Goal: Information Seeking & Learning: Learn about a topic

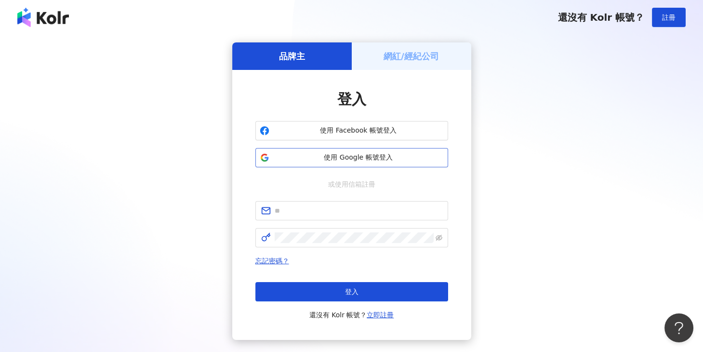
click at [320, 158] on span "使用 Google 帳號登入" at bounding box center [358, 158] width 171 height 10
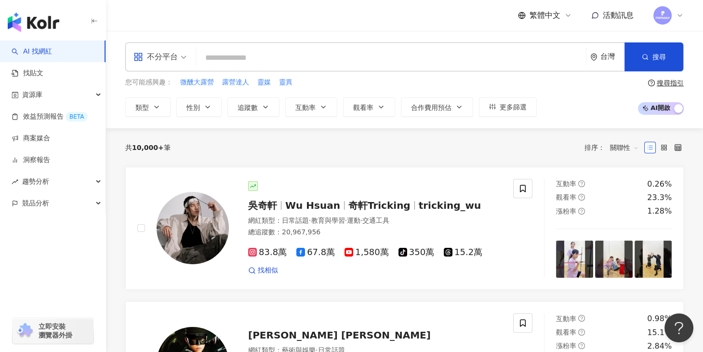
click at [176, 59] on div "不分平台" at bounding box center [156, 56] width 44 height 15
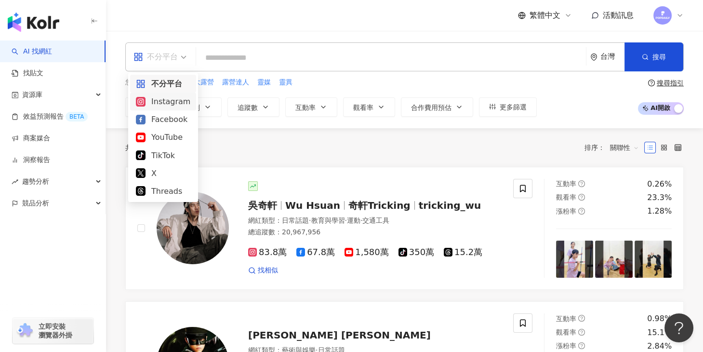
click at [172, 106] on div "Instagram" at bounding box center [163, 101] width 54 height 12
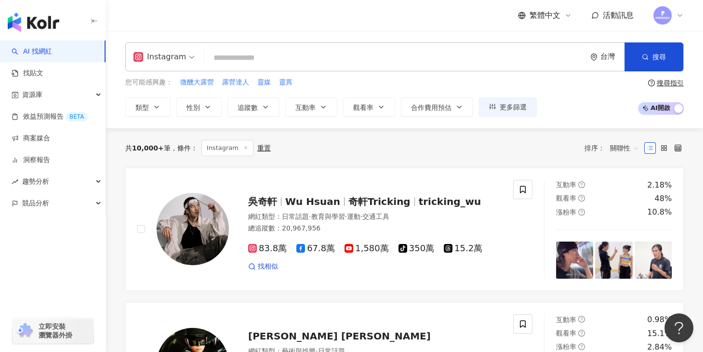
click at [250, 53] on input "search" at bounding box center [395, 58] width 374 height 18
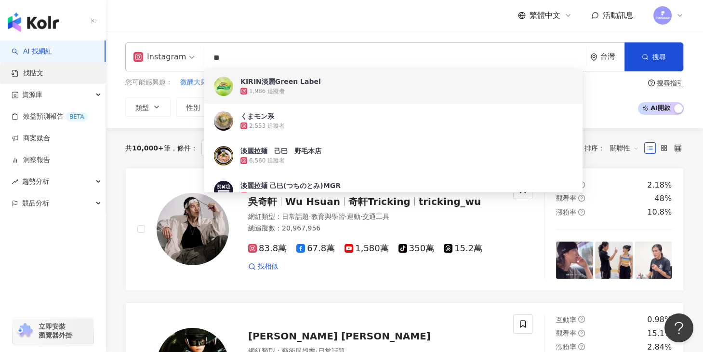
type input "**"
click at [43, 71] on link "找貼文" at bounding box center [28, 73] width 32 height 10
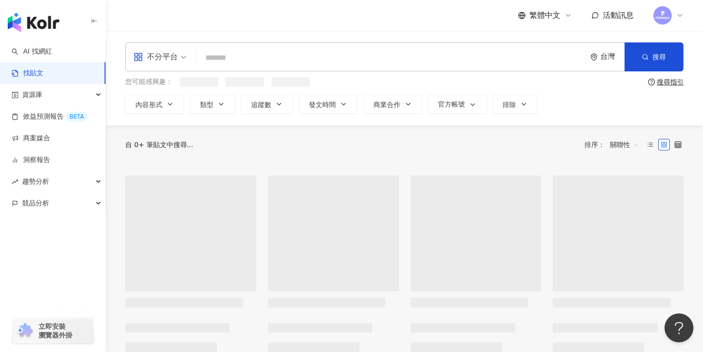
click at [165, 56] on div "不分平台" at bounding box center [156, 56] width 44 height 15
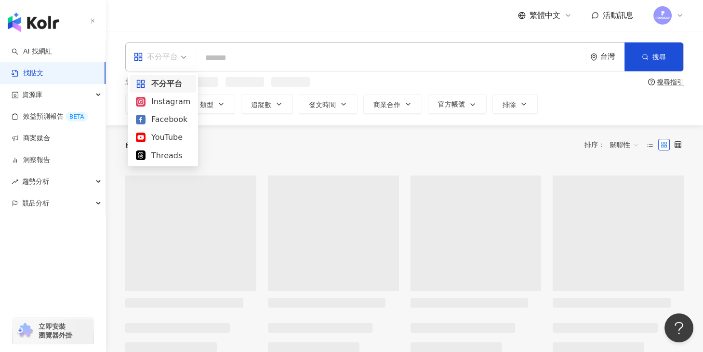
click at [167, 100] on div "Instagram" at bounding box center [163, 101] width 54 height 12
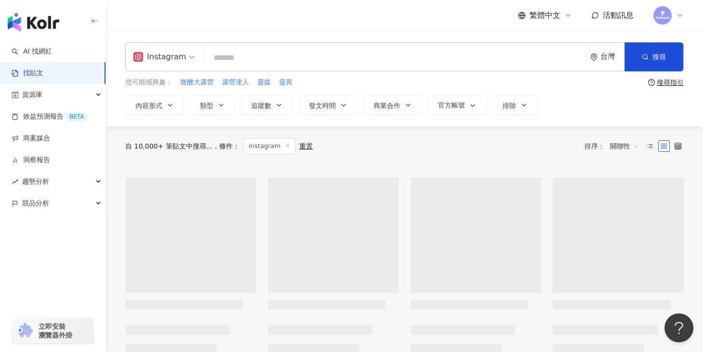
click at [242, 58] on input "search" at bounding box center [395, 57] width 374 height 21
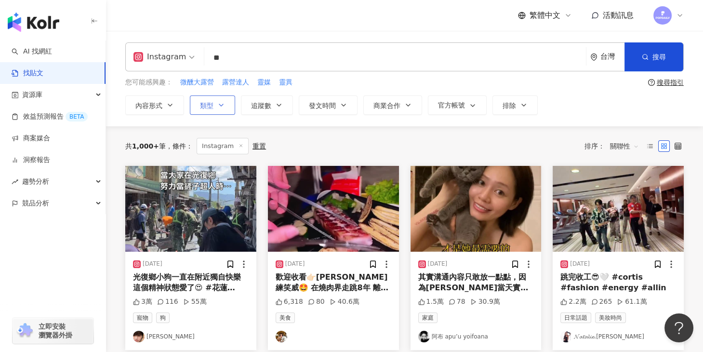
type input "**"
click at [219, 104] on icon "button" at bounding box center [221, 105] width 8 height 8
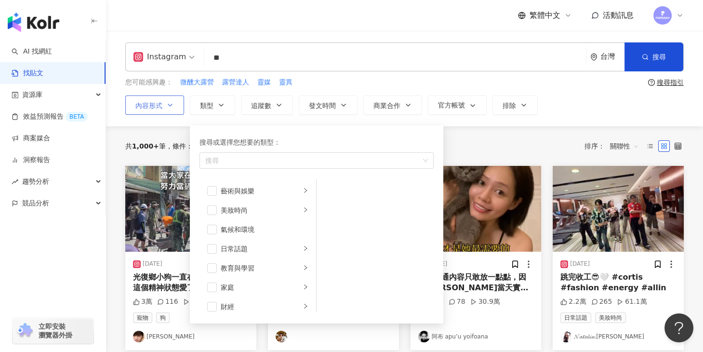
click at [164, 104] on button "內容形式" at bounding box center [154, 104] width 59 height 19
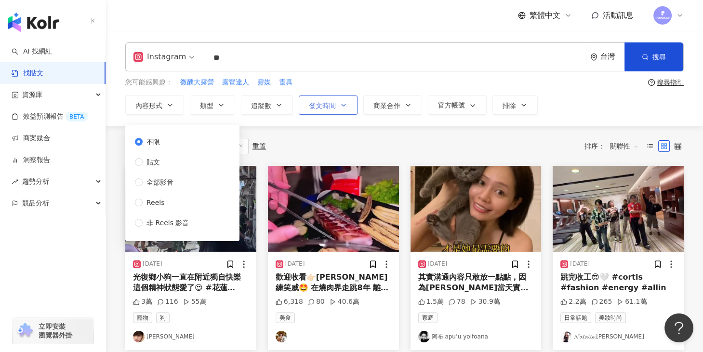
click at [336, 110] on button "發文時間" at bounding box center [328, 104] width 59 height 19
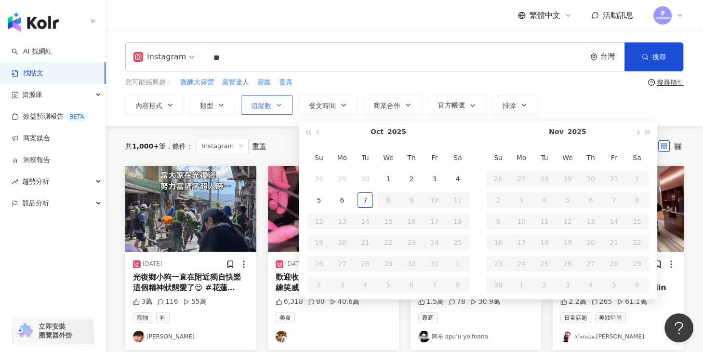
click at [269, 103] on span "追蹤數" at bounding box center [261, 106] width 20 height 8
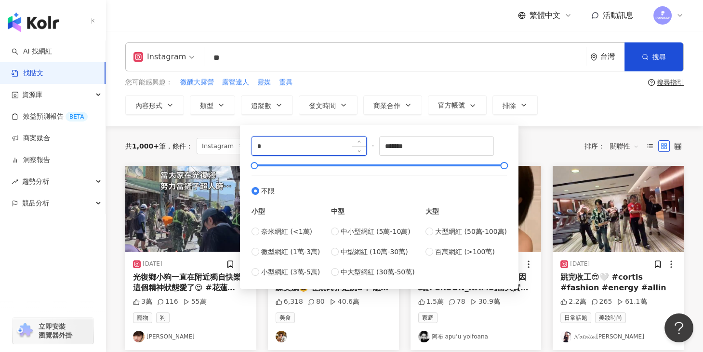
click at [302, 146] on input "*" at bounding box center [309, 146] width 114 height 18
type input "*****"
click at [539, 106] on div "內容形式 類型 追蹤數 發文時間 Oct 2025 Su Mo Tu We Th Fr Sa 28 29 30 1 2 3 4 5 6 7 8 9 10 11…" at bounding box center [404, 104] width 559 height 19
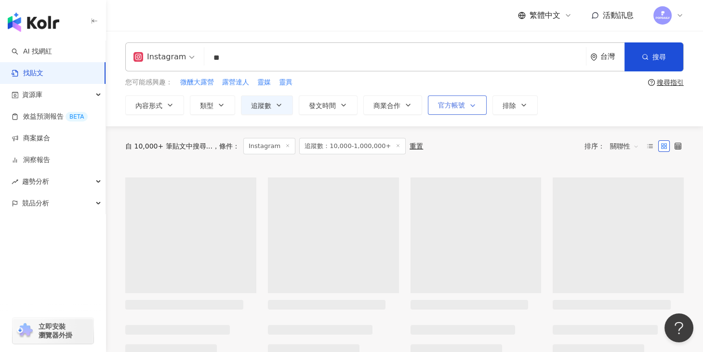
click at [457, 107] on span "官方帳號" at bounding box center [451, 105] width 27 height 8
click at [394, 102] on span "商業合作" at bounding box center [387, 106] width 27 height 8
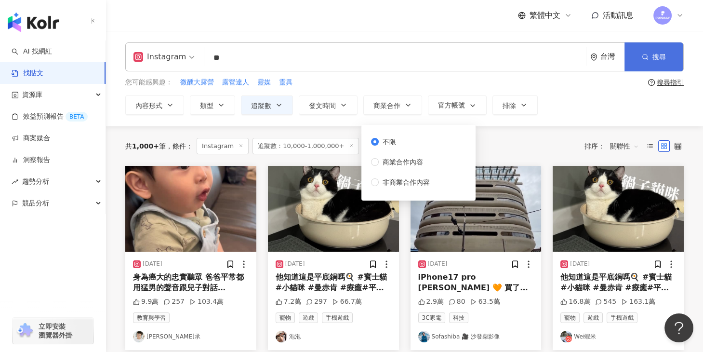
click at [660, 57] on span "搜尋" at bounding box center [659, 57] width 13 height 8
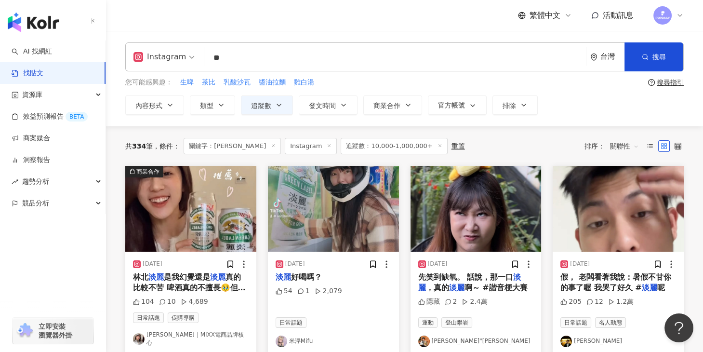
click at [293, 58] on input "**" at bounding box center [395, 57] width 374 height 21
type input "*"
type input "**"
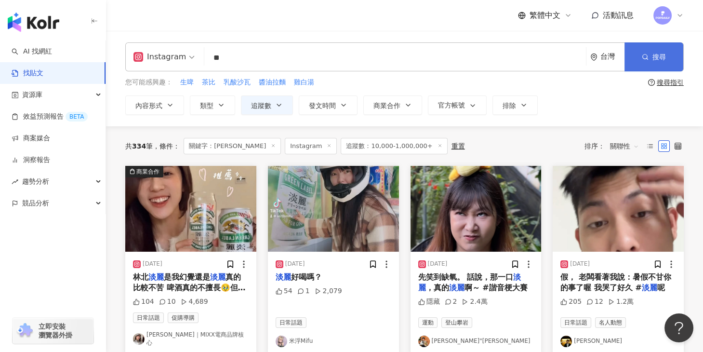
click at [646, 56] on icon "button" at bounding box center [645, 57] width 7 height 7
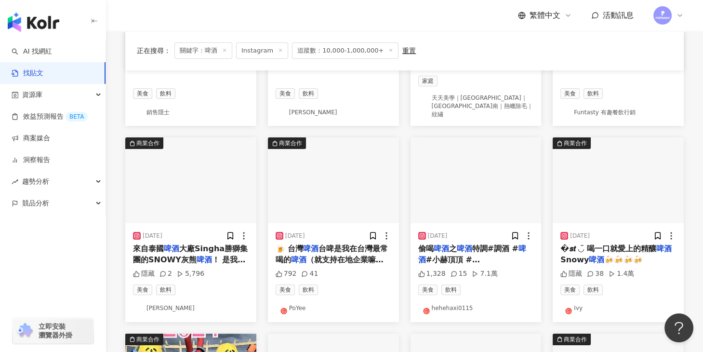
scroll to position [237, 0]
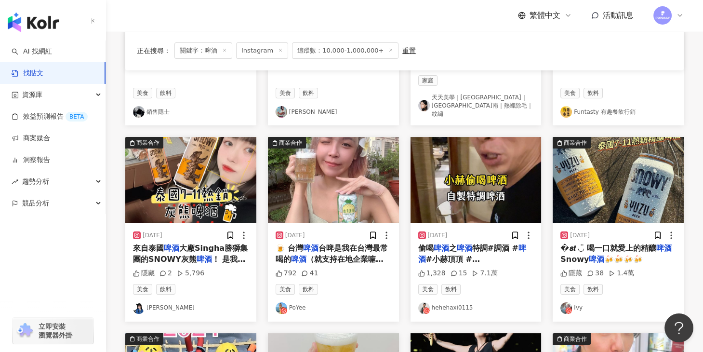
click at [476, 243] on span "特調#調酒 #" at bounding box center [495, 247] width 46 height 9
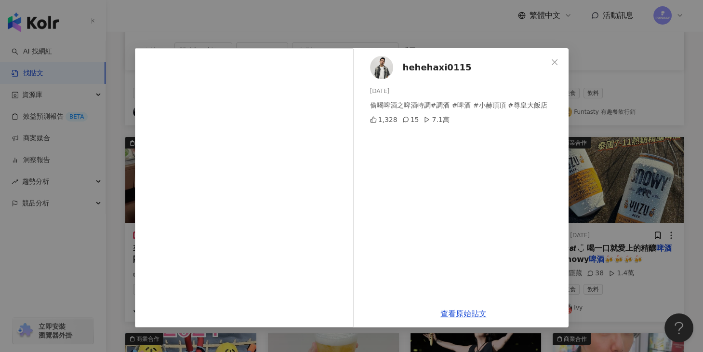
click at [391, 61] on img at bounding box center [381, 67] width 23 height 23
click at [558, 59] on icon "close" at bounding box center [555, 62] width 8 height 8
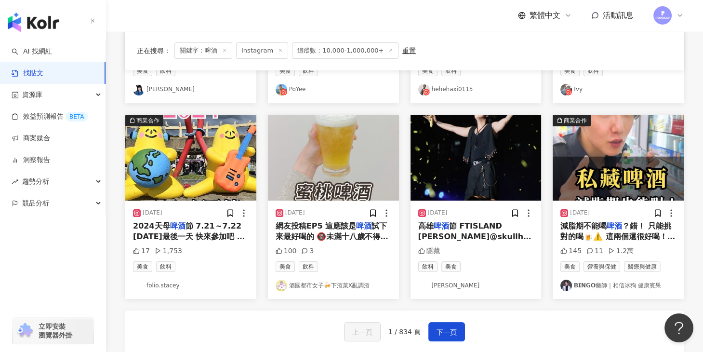
scroll to position [457, 0]
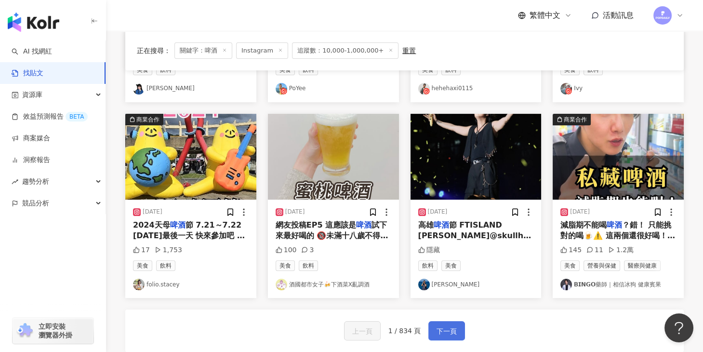
click at [435, 324] on button "下一頁" at bounding box center [447, 330] width 37 height 19
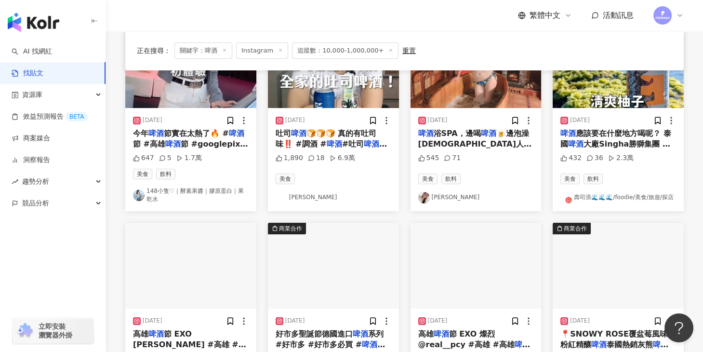
scroll to position [138, 0]
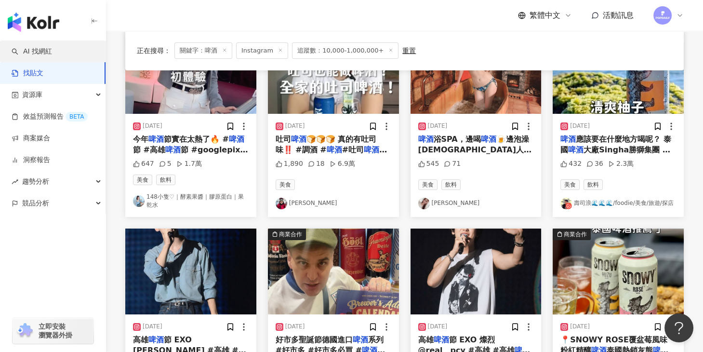
click at [49, 51] on link "AI 找網紅" at bounding box center [32, 52] width 40 height 10
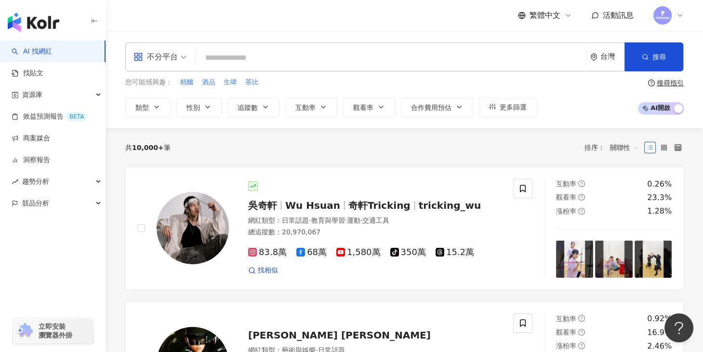
click at [279, 54] on input "search" at bounding box center [391, 58] width 382 height 18
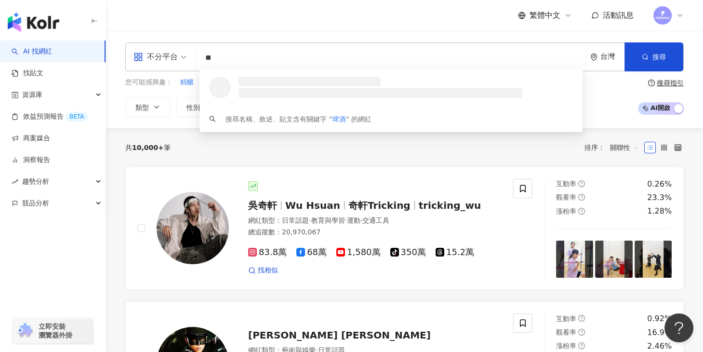
click at [176, 55] on div "不分平台" at bounding box center [156, 56] width 44 height 15
type input "**"
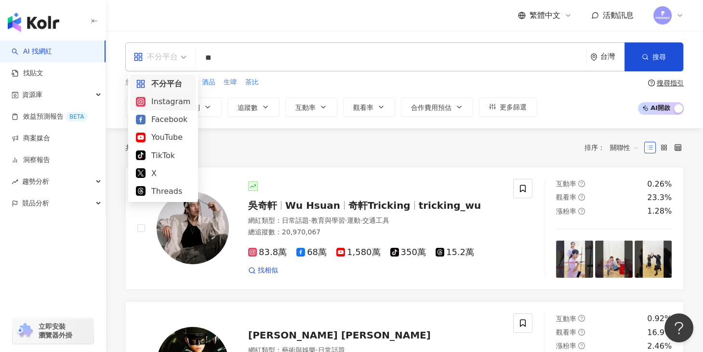
click at [177, 105] on div "Instagram" at bounding box center [163, 101] width 54 height 12
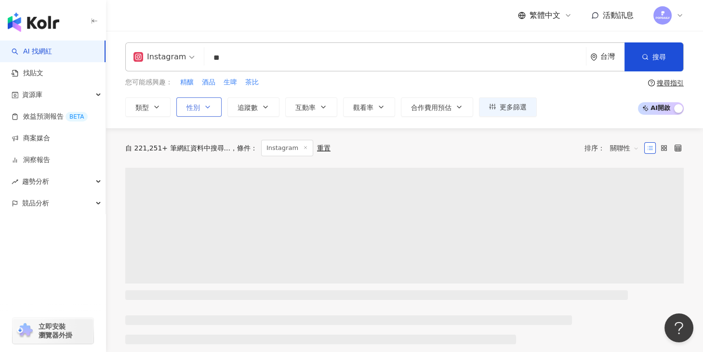
click at [200, 107] on button "性別" at bounding box center [198, 106] width 45 height 19
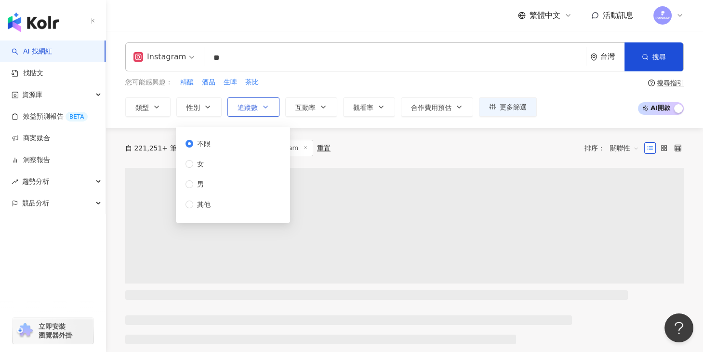
click at [193, 179] on span "男" at bounding box center [200, 184] width 14 height 11
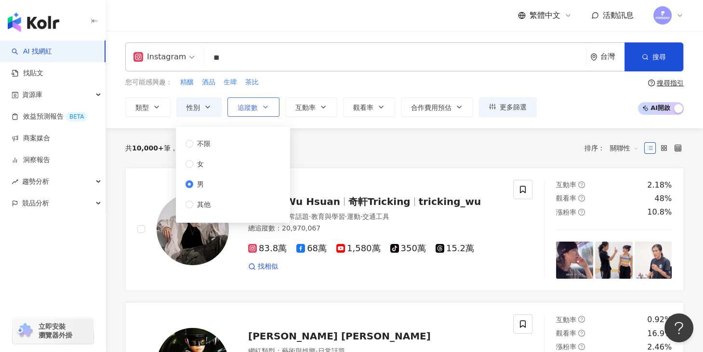
click at [259, 104] on button "追蹤數" at bounding box center [254, 106] width 52 height 19
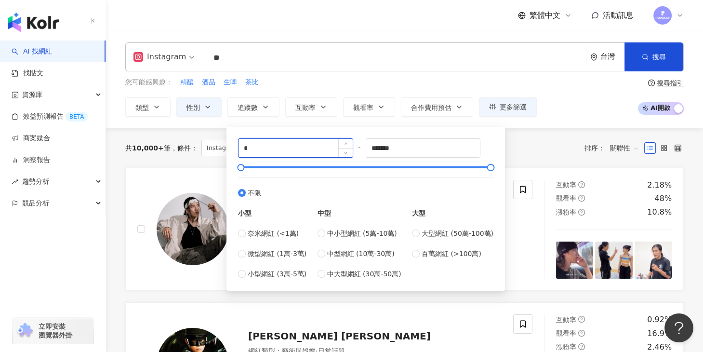
click at [278, 147] on input "*" at bounding box center [296, 148] width 114 height 18
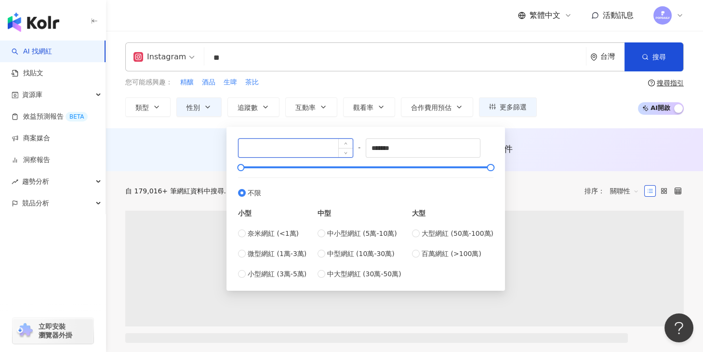
type input "*"
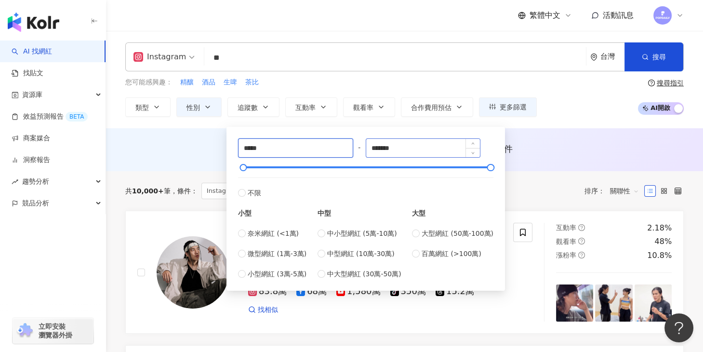
type input "*****"
drag, startPoint x: 427, startPoint y: 153, endPoint x: 352, endPoint y: 149, distance: 74.3
click at [352, 149] on div "***** - ******* 不限 小型 奈米網紅 (<1萬) 微型網紅 (1萬-3萬) 小型網紅 (3萬-5萬) 中型 中小型網紅 (5萬-10萬) 中型…" at bounding box center [365, 208] width 255 height 141
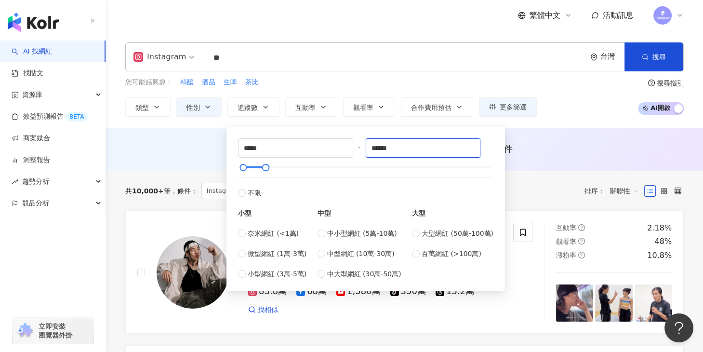
type input "******"
click at [564, 159] on div "AI 推薦 ： 無結果，請嘗試搜尋其他語言關鍵字或條件" at bounding box center [404, 152] width 597 height 18
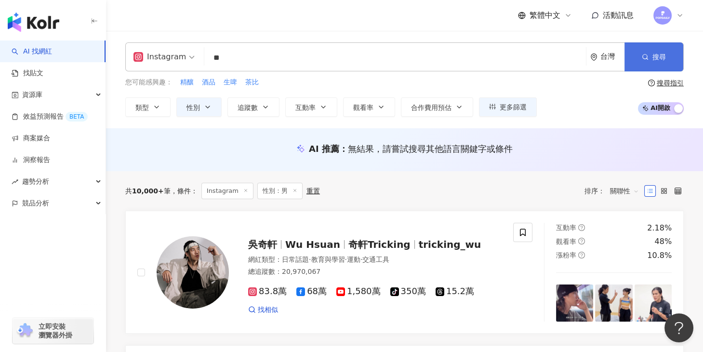
click at [657, 52] on button "搜尋" at bounding box center [654, 56] width 59 height 29
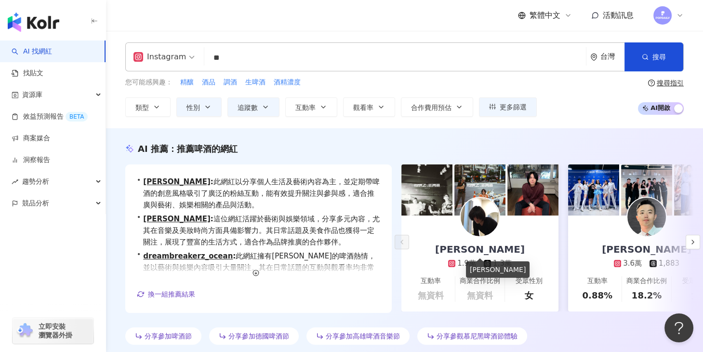
click at [483, 251] on div "許正泰" at bounding box center [480, 248] width 109 height 13
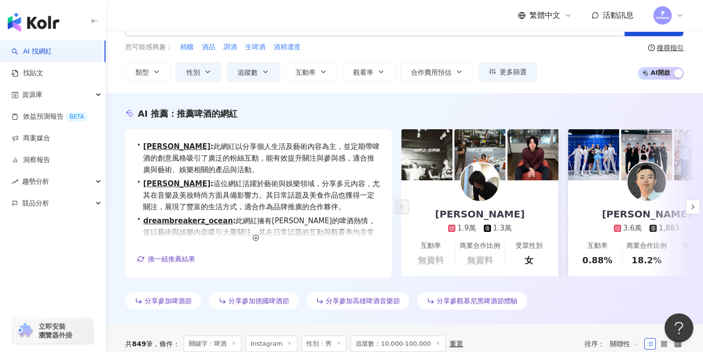
scroll to position [36, 0]
click at [691, 205] on icon "button" at bounding box center [693, 206] width 8 height 8
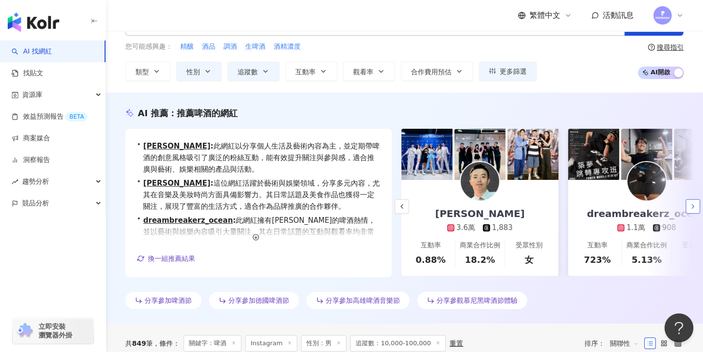
click at [691, 205] on icon "button" at bounding box center [693, 206] width 8 height 8
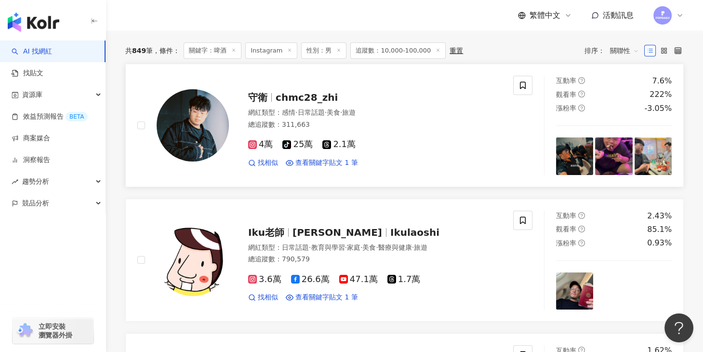
scroll to position [324, 0]
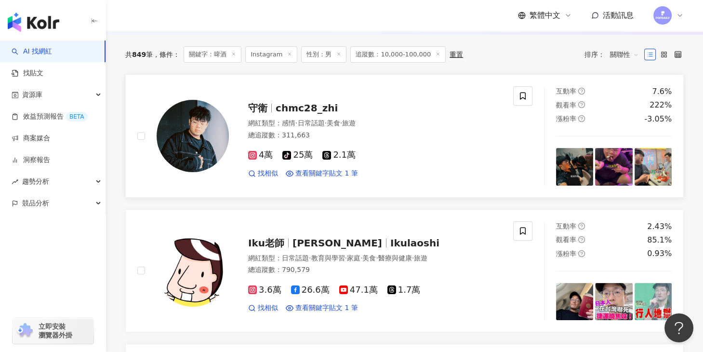
click at [306, 104] on span "chmc28_zhi" at bounding box center [307, 108] width 62 height 12
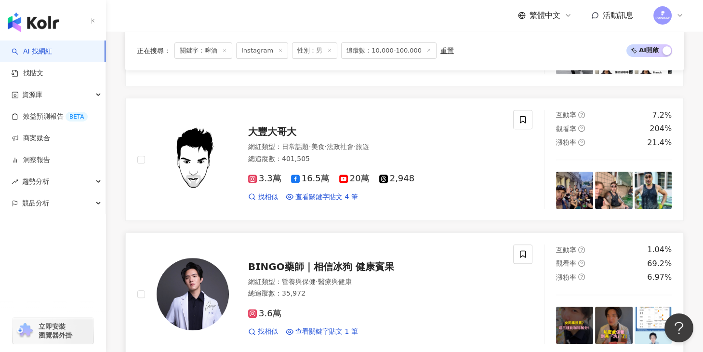
scroll to position [722, 0]
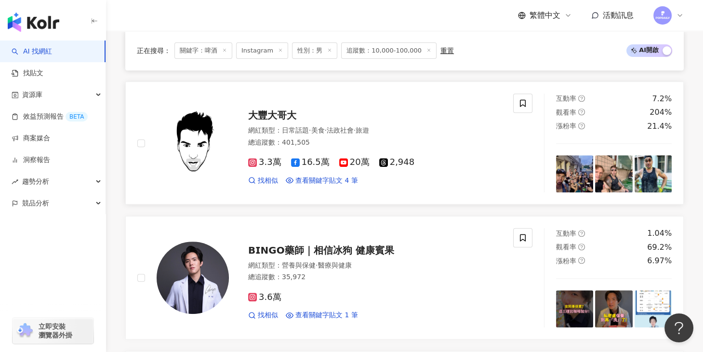
click at [267, 111] on span "大豐大哥大" at bounding box center [272, 115] width 48 height 12
click at [288, 157] on div "3.3萬 16.5萬 20萬 2,948" at bounding box center [375, 162] width 254 height 11
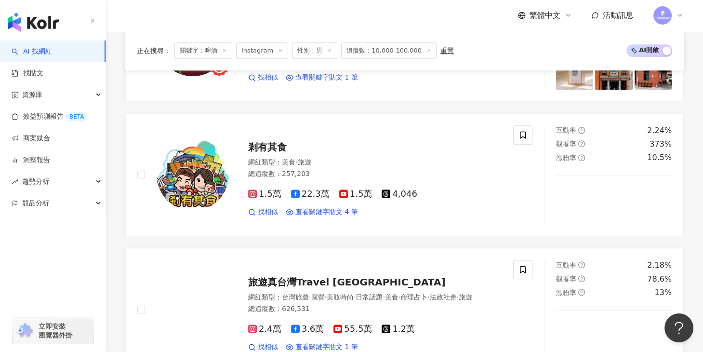
scroll to position [1476, 0]
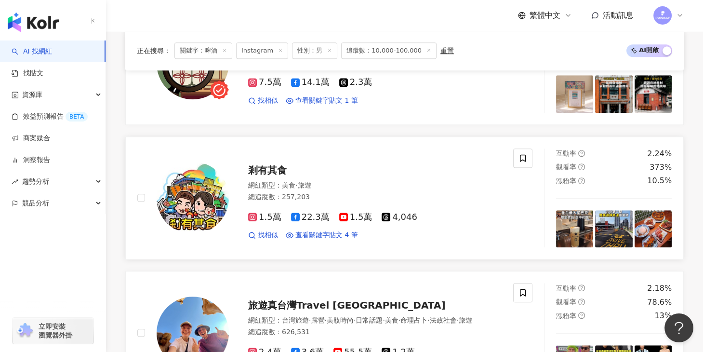
click at [263, 164] on span "剎有其食" at bounding box center [267, 170] width 39 height 12
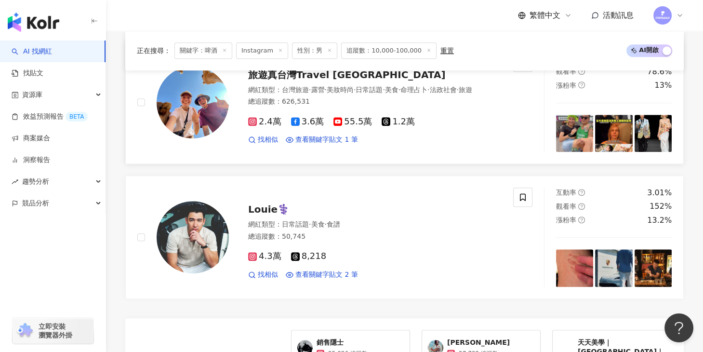
scroll to position [1690, 0]
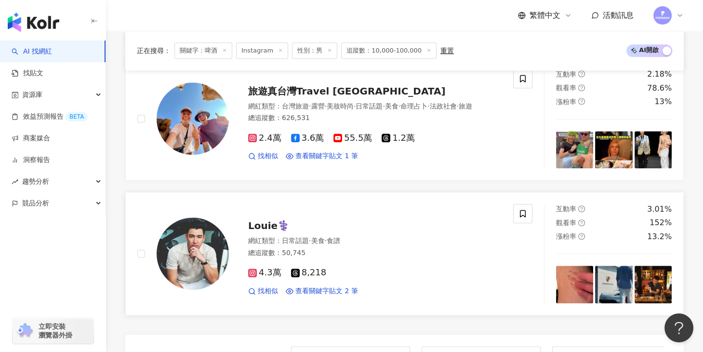
click at [265, 220] on span "Louie⚕️" at bounding box center [268, 226] width 41 height 12
click at [497, 50] on div "正在搜尋 ： 關鍵字：啤酒 Instagram 性別：男 追蹤數：10,000-100,000 重置 AI 開啟 AI 關閉" at bounding box center [405, 50] width 536 height 16
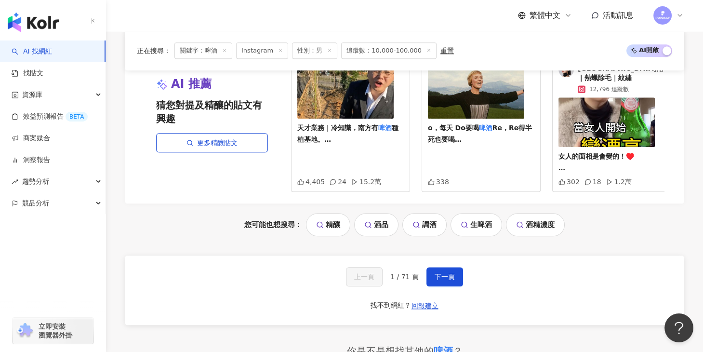
scroll to position [1999, 0]
click at [440, 272] on span "下一頁" at bounding box center [445, 276] width 20 height 8
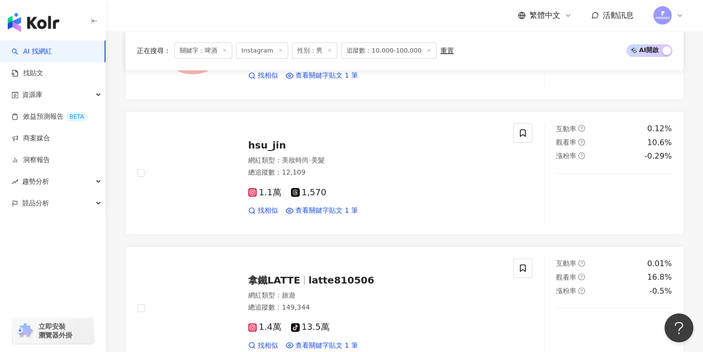
scroll to position [563, 0]
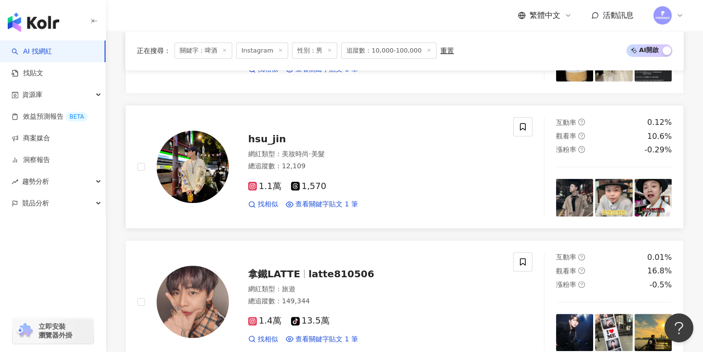
click at [255, 137] on span "hsu_jin" at bounding box center [267, 139] width 38 height 12
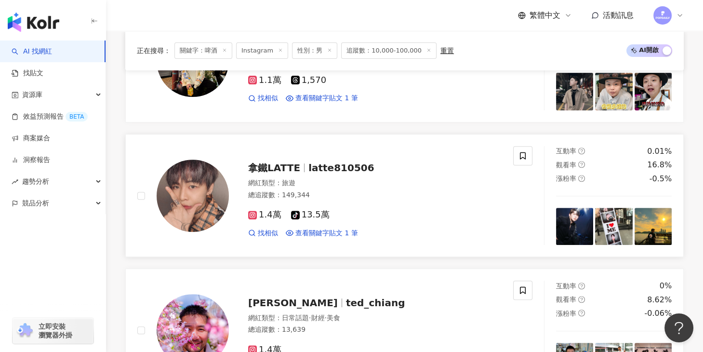
scroll to position [670, 0]
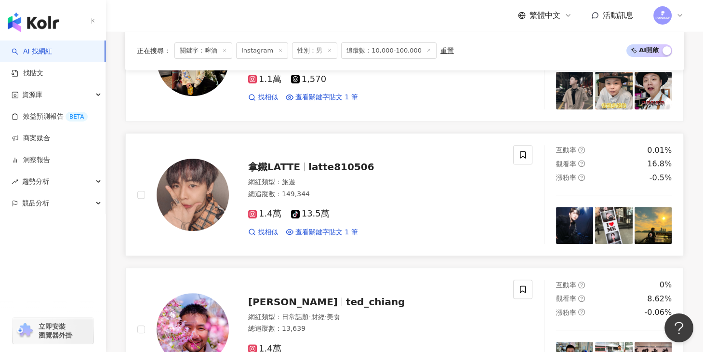
click at [301, 167] on span "拿鐵LATTE" at bounding box center [278, 167] width 60 height 12
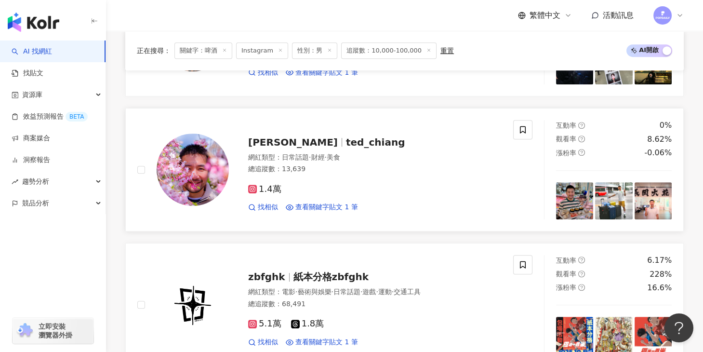
scroll to position [830, 0]
click at [300, 143] on div "Ted Chiang ted_chiang" at bounding box center [375, 141] width 254 height 13
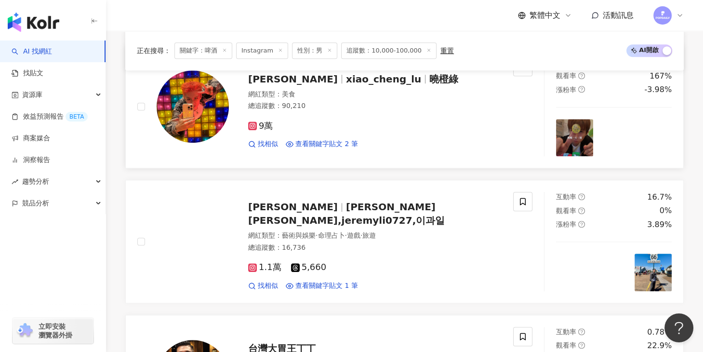
scroll to position [1318, 0]
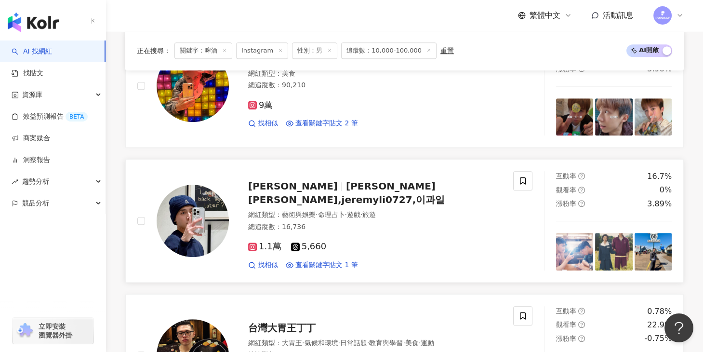
click at [370, 185] on span "Jeremy Li,jeremyli0727,이과일" at bounding box center [346, 192] width 197 height 25
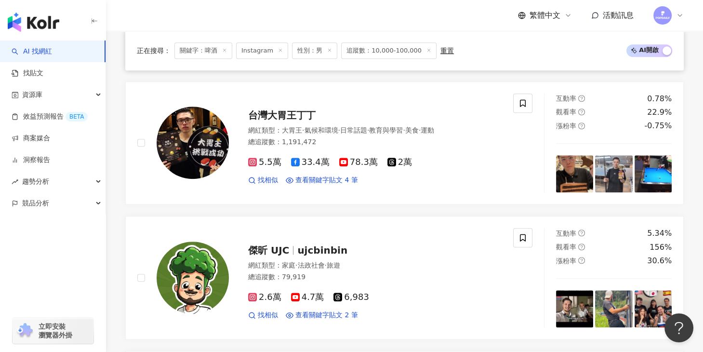
scroll to position [1772, 0]
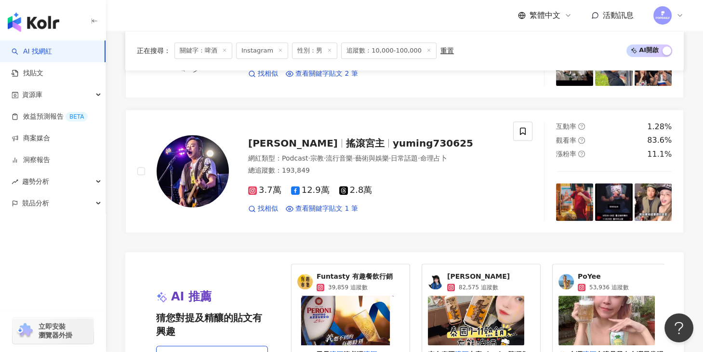
click at [264, 53] on span "Instagram" at bounding box center [262, 50] width 52 height 16
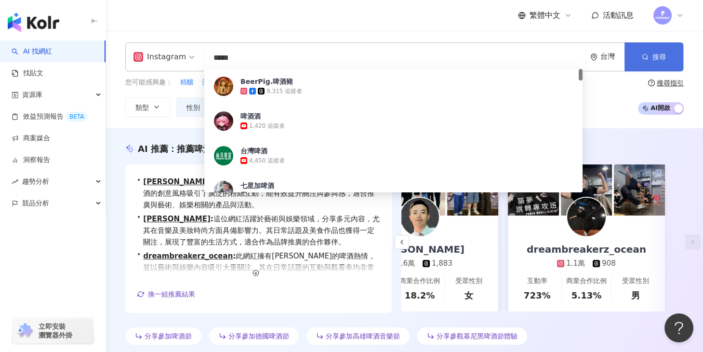
click at [650, 60] on button "搜尋" at bounding box center [654, 56] width 59 height 29
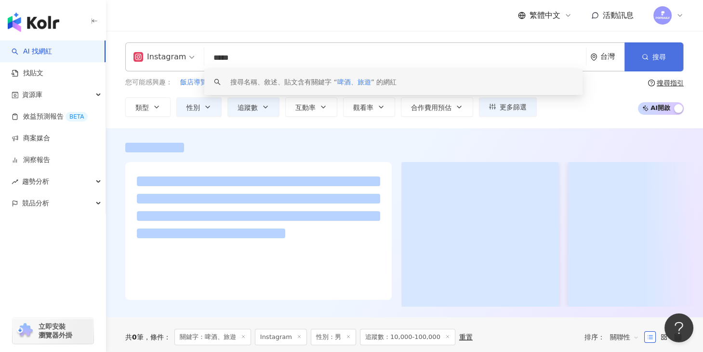
click at [632, 56] on button "搜尋" at bounding box center [654, 56] width 59 height 29
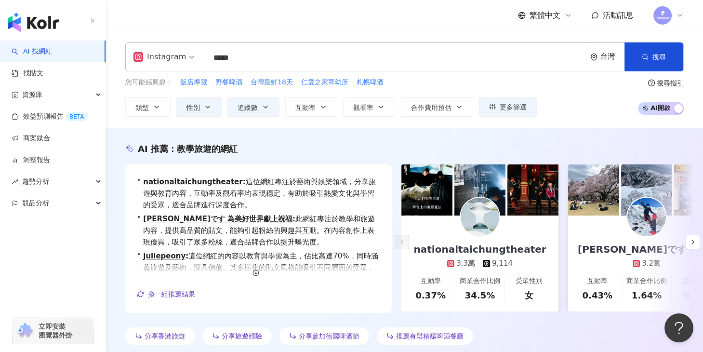
click at [279, 51] on input "*****" at bounding box center [395, 58] width 374 height 18
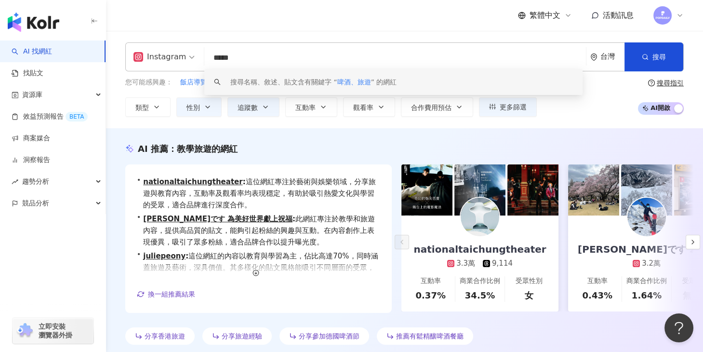
click at [208, 27] on div "繁體中文 活動訊息" at bounding box center [404, 15] width 559 height 31
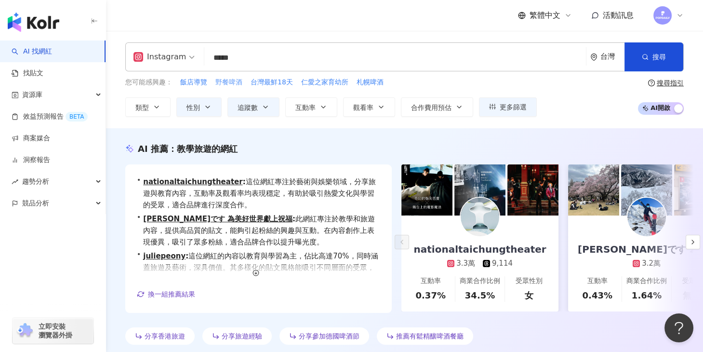
click at [234, 82] on span "野餐啤酒" at bounding box center [228, 83] width 27 height 10
type input "****"
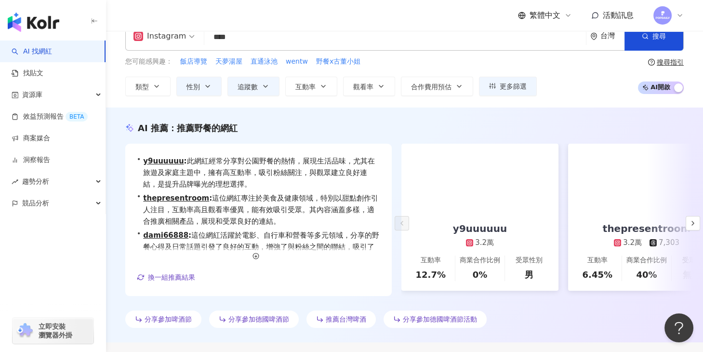
scroll to position [20, 0]
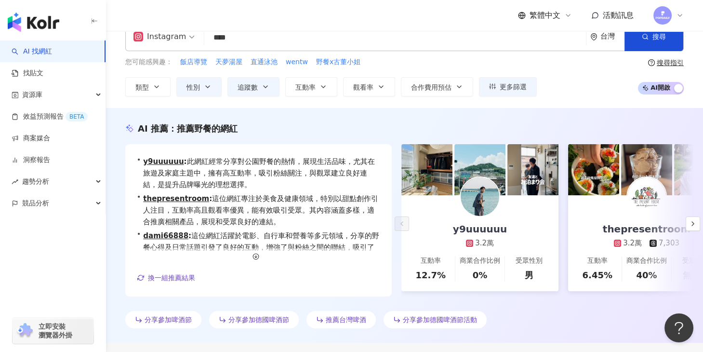
click at [524, 207] on link "y9uuuuuu 3.2萬 互動率 12.7% 商業合作比例 0% 受眾性別 男" at bounding box center [480, 243] width 157 height 96
click at [689, 223] on icon "button" at bounding box center [693, 224] width 8 height 8
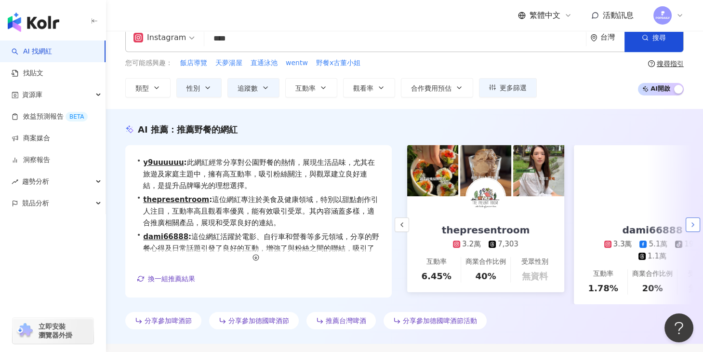
scroll to position [0, 167]
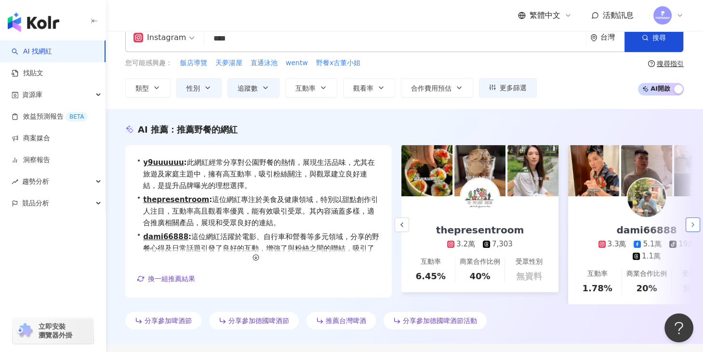
click at [693, 222] on icon "button" at bounding box center [693, 225] width 8 height 8
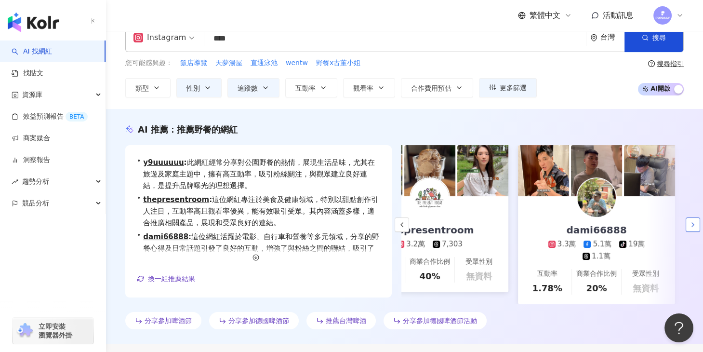
scroll to position [0, 227]
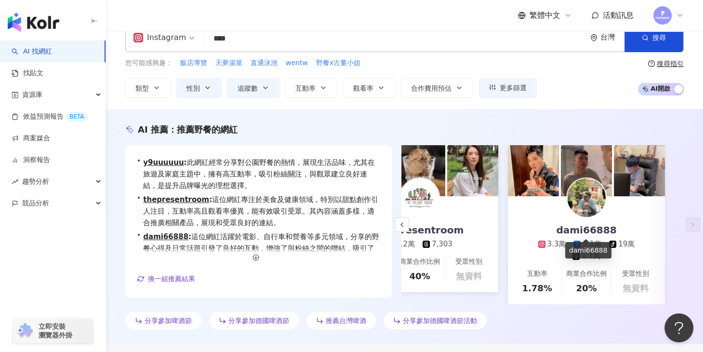
click at [618, 225] on div "dami66888" at bounding box center [587, 229] width 80 height 13
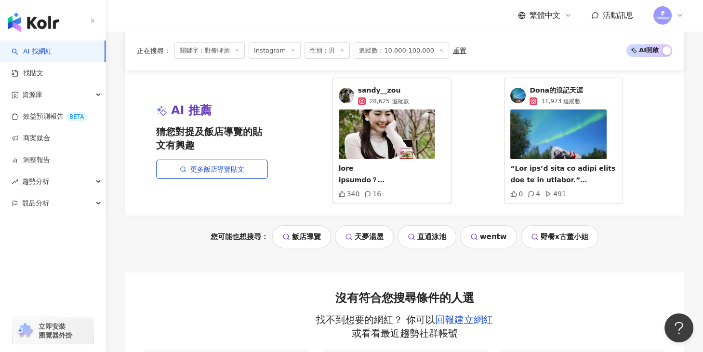
scroll to position [321, 0]
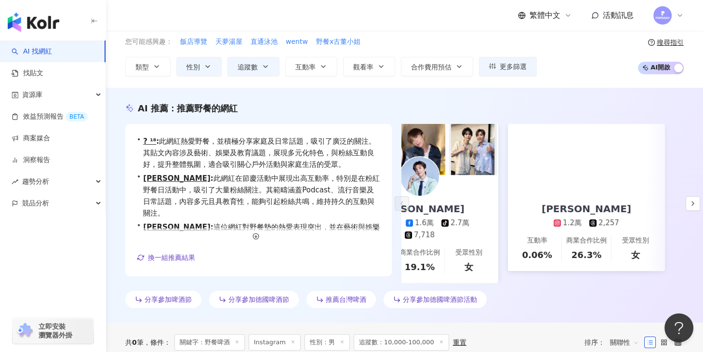
scroll to position [0, 0]
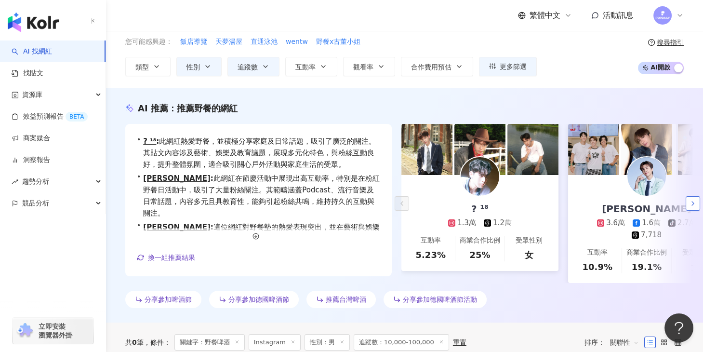
click at [687, 205] on button "button" at bounding box center [693, 203] width 14 height 14
click at [693, 205] on polyline "button" at bounding box center [693, 204] width 2 height 4
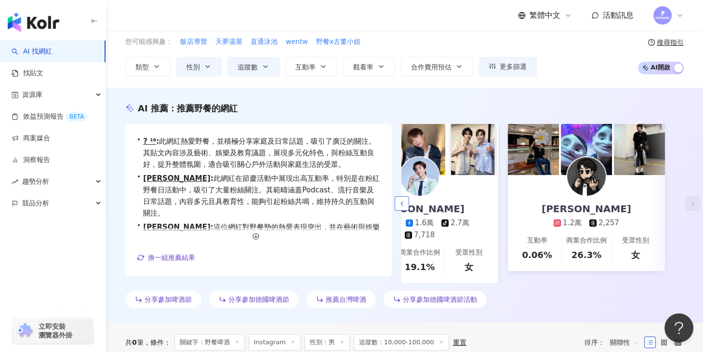
click at [400, 203] on icon "button" at bounding box center [402, 204] width 8 height 8
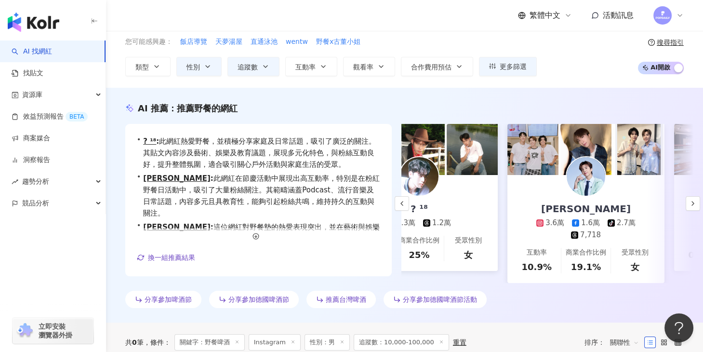
scroll to position [0, 60]
click at [591, 225] on div "1.6萬" at bounding box center [591, 223] width 19 height 10
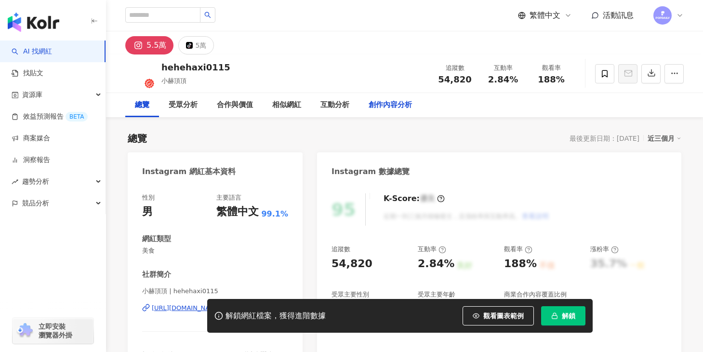
scroll to position [134, 0]
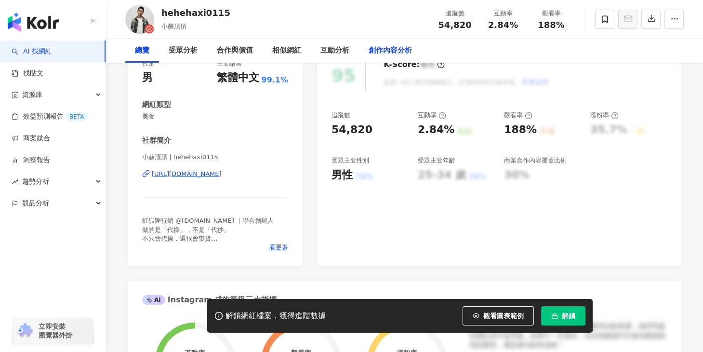
click at [222, 174] on div "https://www.instagram.com/hehehaxi0115/" at bounding box center [187, 174] width 70 height 9
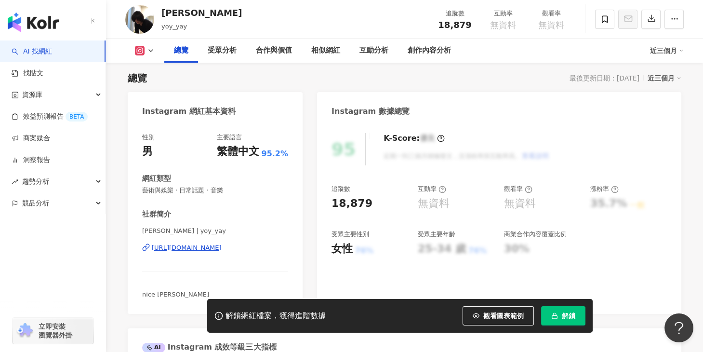
scroll to position [175, 0]
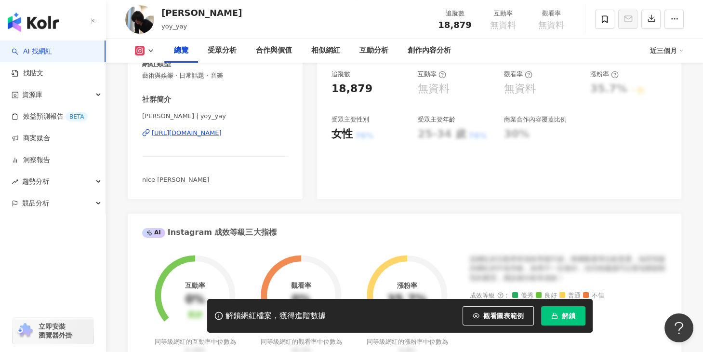
click at [203, 132] on div "https://www.instagram.com/yoy_yay/" at bounding box center [187, 133] width 70 height 9
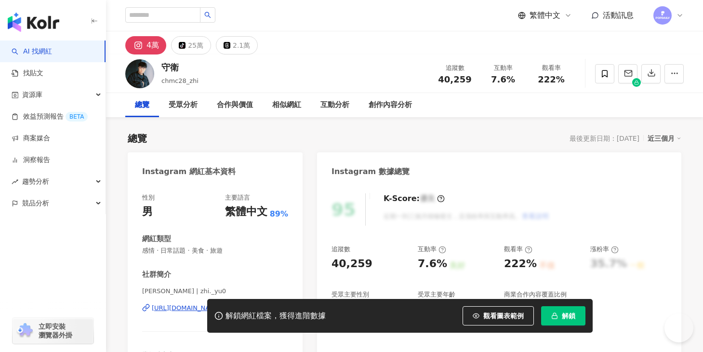
scroll to position [95, 0]
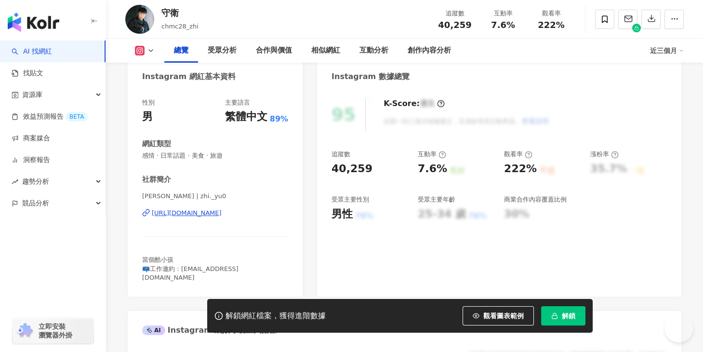
click at [216, 214] on div "https://www.instagram.com/zhi._yu0/" at bounding box center [187, 213] width 70 height 9
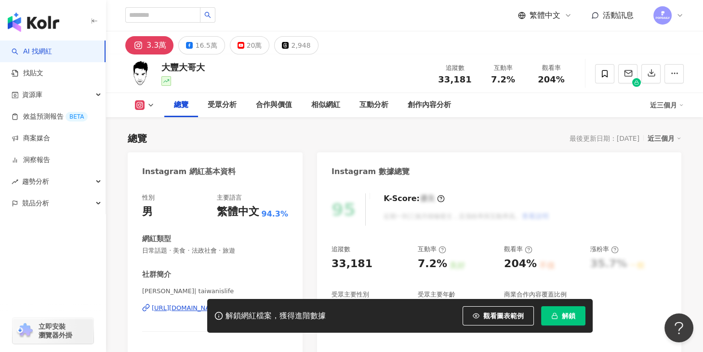
click at [201, 304] on div "https://www.instagram.com/taiwanislife/" at bounding box center [187, 308] width 70 height 9
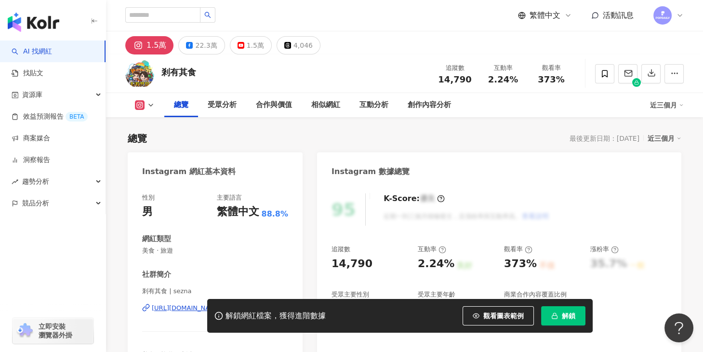
click at [222, 304] on div "https://www.instagram.com/sezna/" at bounding box center [187, 308] width 70 height 9
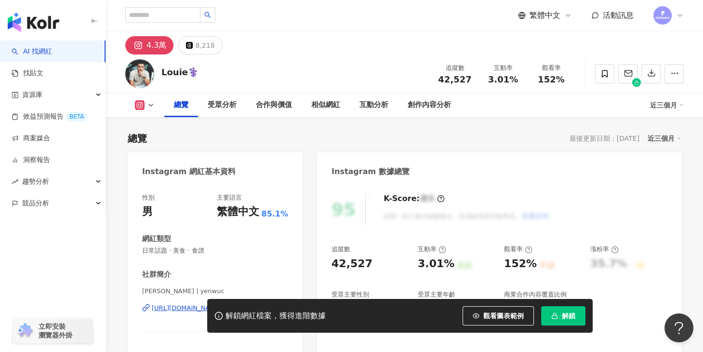
scroll to position [176, 0]
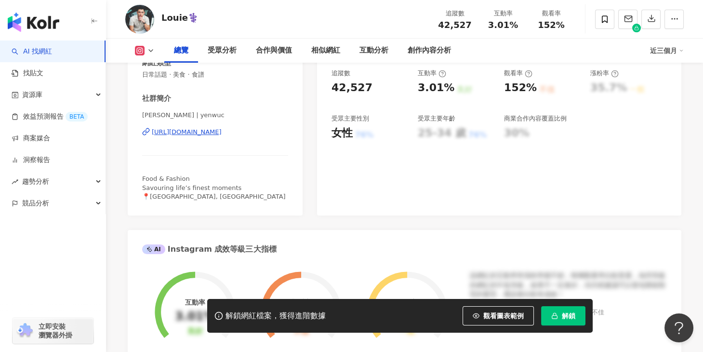
click at [208, 134] on div "https://www.instagram.com/yenwuc/" at bounding box center [187, 132] width 70 height 9
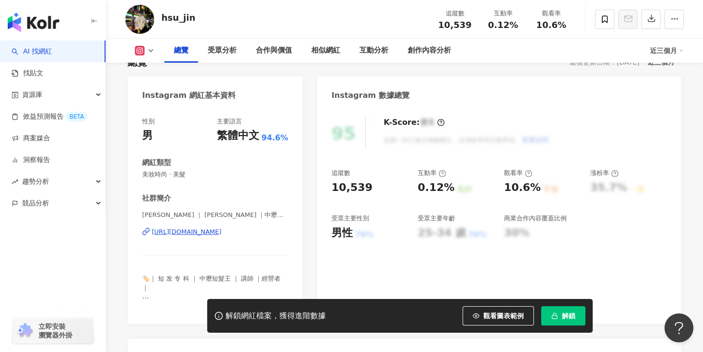
scroll to position [112, 0]
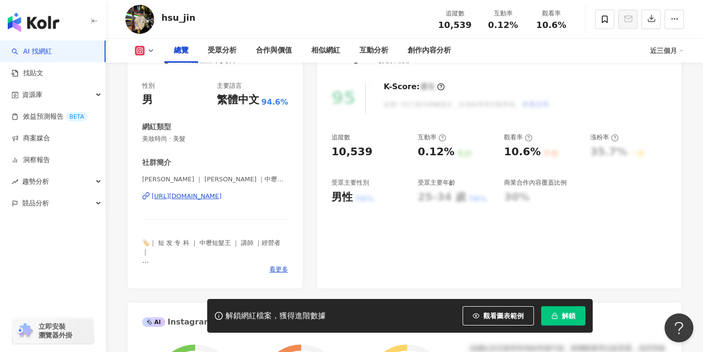
click at [222, 197] on div "https://www.instagram.com/hsu_jin/" at bounding box center [187, 196] width 70 height 9
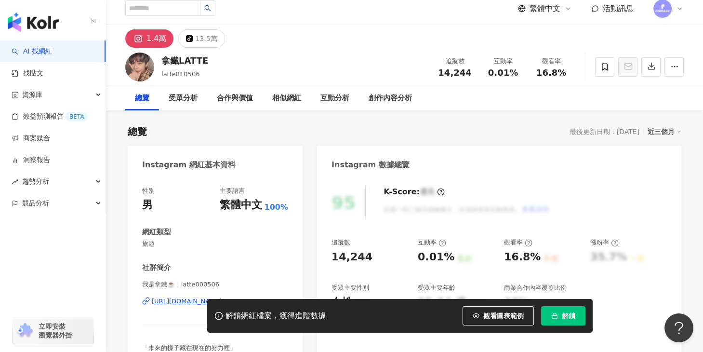
scroll to position [75, 0]
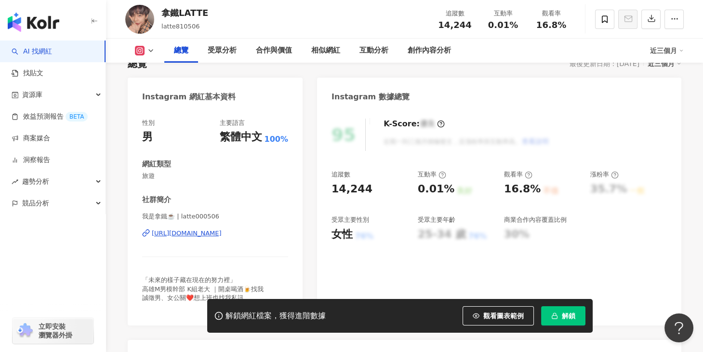
click at [222, 235] on div "https://www.instagram.com/latte000506/" at bounding box center [187, 233] width 70 height 9
click at [211, 231] on div "https://www.instagram.com/latte000506/" at bounding box center [187, 233] width 70 height 9
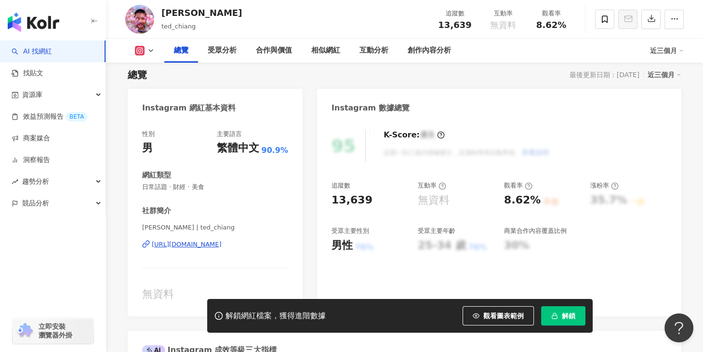
click at [206, 246] on div "https://www.instagram.com/ted_chiang/" at bounding box center [187, 244] width 70 height 9
click at [220, 248] on div "https://www.instagram.com/ted_chiang/" at bounding box center [187, 244] width 70 height 9
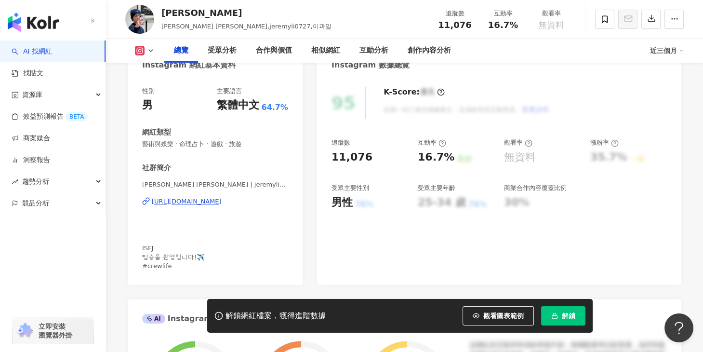
scroll to position [123, 0]
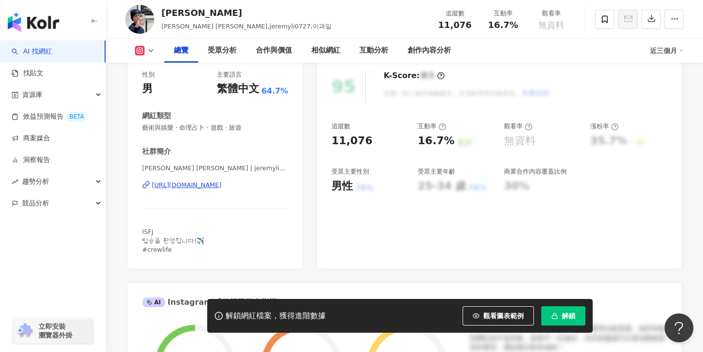
click at [221, 185] on div "https://www.instagram.com/jeremyli0727/" at bounding box center [187, 185] width 70 height 9
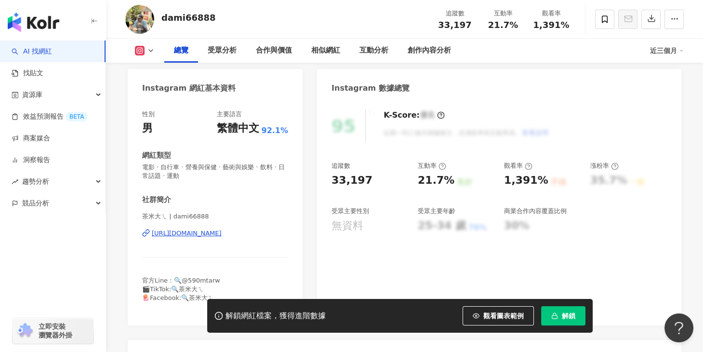
click at [215, 229] on div "[URL][DOMAIN_NAME]" at bounding box center [187, 233] width 70 height 9
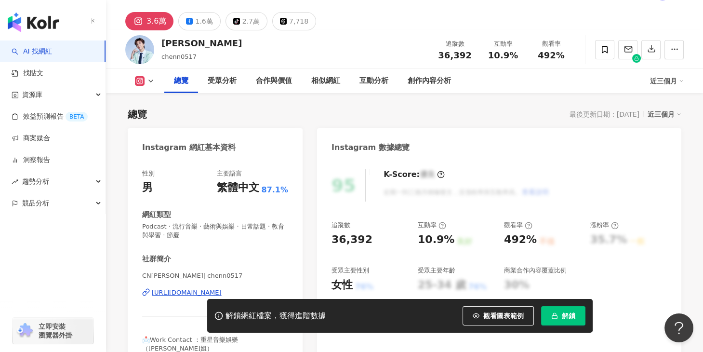
scroll to position [197, 0]
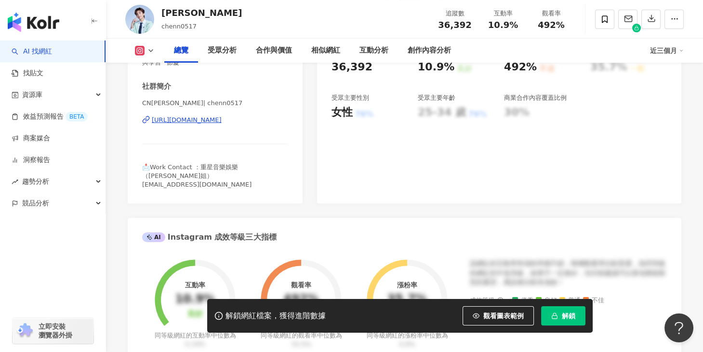
click at [221, 121] on div "[URL][DOMAIN_NAME]" at bounding box center [187, 120] width 70 height 9
click at [222, 121] on div "[URL][DOMAIN_NAME]" at bounding box center [187, 120] width 70 height 9
